Goal: Browse casually

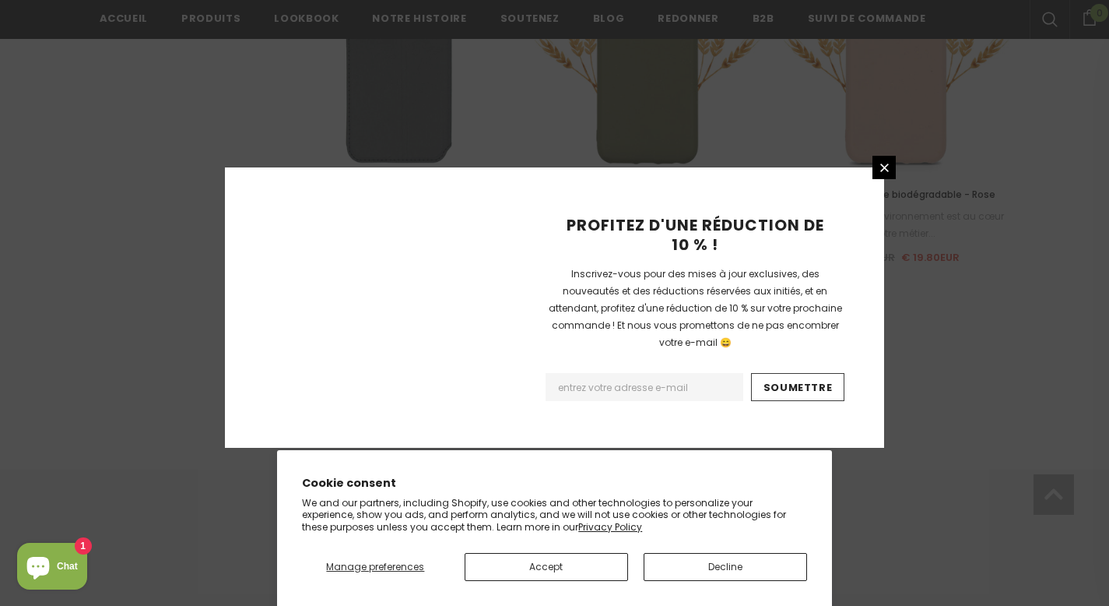
scroll to position [1855, 0]
